Goal: Find specific page/section: Find specific page/section

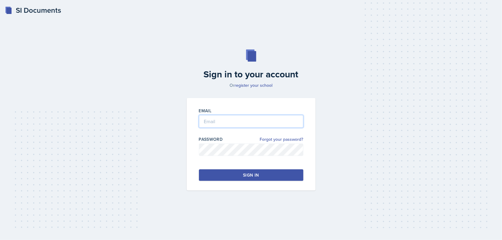
type input "[EMAIL_ADDRESS][DOMAIN_NAME]"
click at [221, 183] on div "Email [EMAIL_ADDRESS][DOMAIN_NAME] Password Forgot your password? Sign in" at bounding box center [251, 144] width 129 height 93
click at [213, 178] on button "Sign in" at bounding box center [251, 175] width 104 height 12
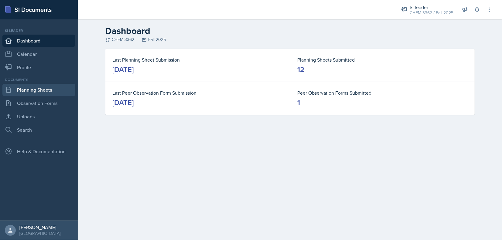
click at [31, 92] on link "Planning Sheets" at bounding box center [38, 90] width 73 height 12
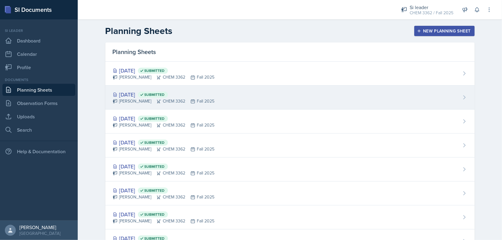
click at [156, 101] on icon at bounding box center [158, 101] width 5 height 5
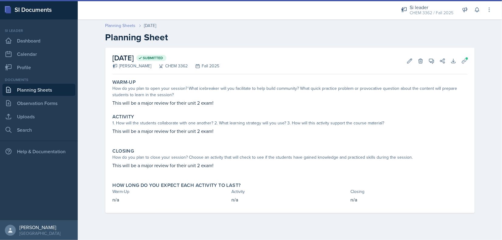
click at [119, 23] on link "Planning Sheets" at bounding box center [120, 25] width 30 height 6
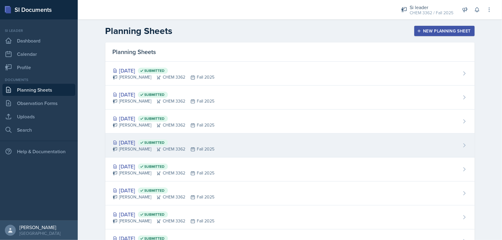
click at [165, 146] on div "[PERSON_NAME] CHEM 3362 Fall 2025" at bounding box center [164, 149] width 102 height 6
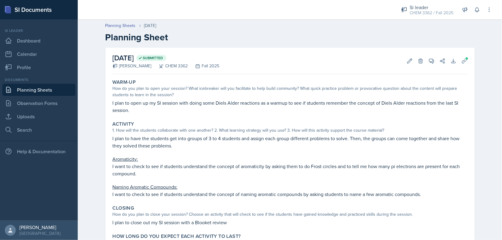
click at [119, 22] on header "Planning Sheets [DATE] Planning Sheet" at bounding box center [290, 32] width 424 height 32
click at [124, 26] on link "Planning Sheets" at bounding box center [120, 25] width 30 height 6
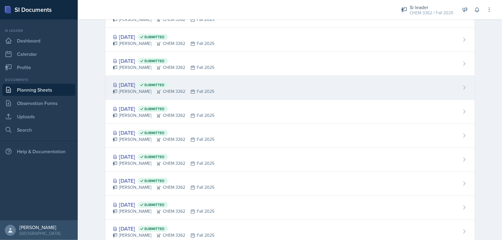
scroll to position [92, 0]
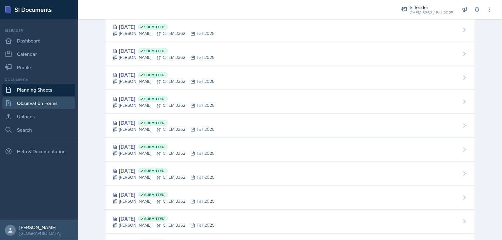
click at [49, 102] on link "Observation Forms" at bounding box center [38, 103] width 73 height 12
